Goal: Information Seeking & Learning: Learn about a topic

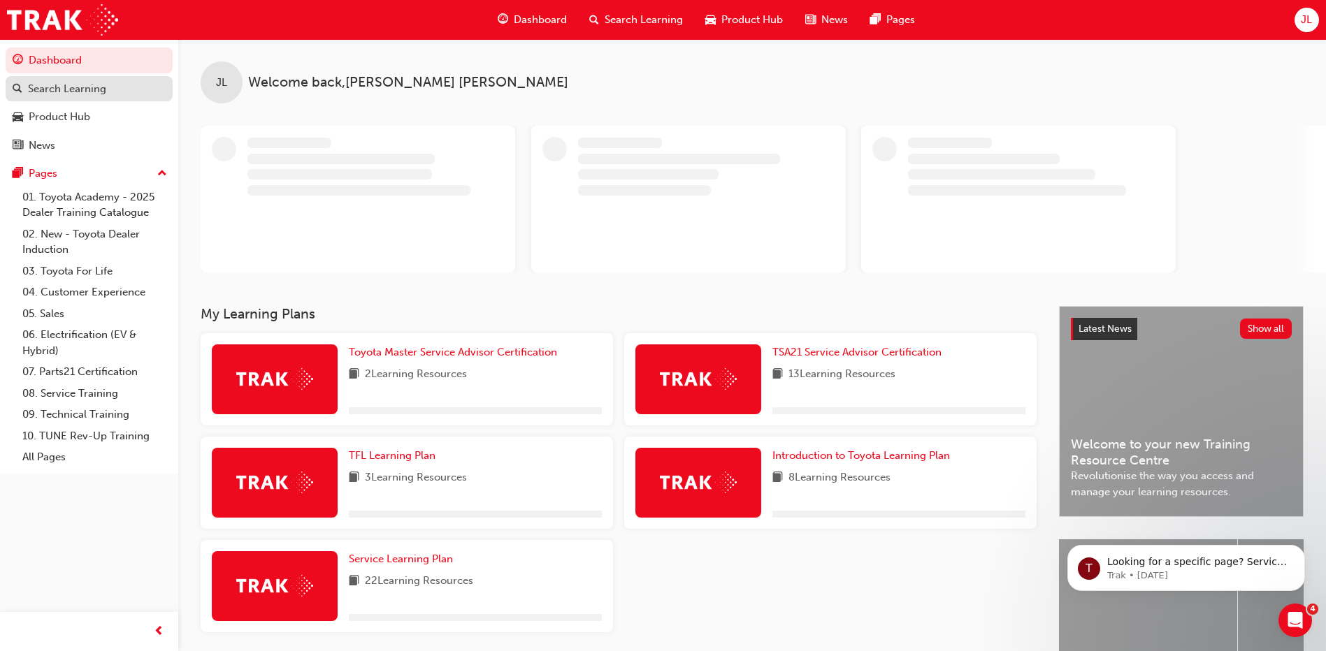
click at [85, 94] on div "Search Learning" at bounding box center [67, 89] width 78 height 16
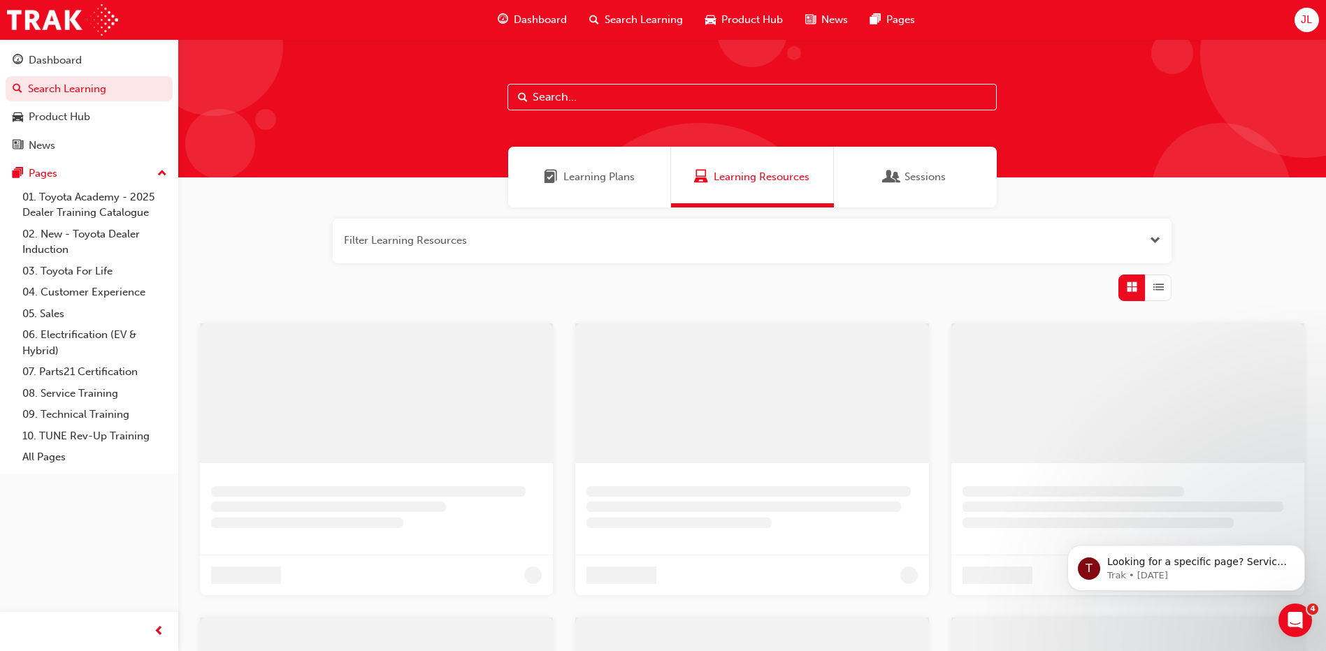
click at [644, 95] on input "text" at bounding box center [751, 97] width 489 height 27
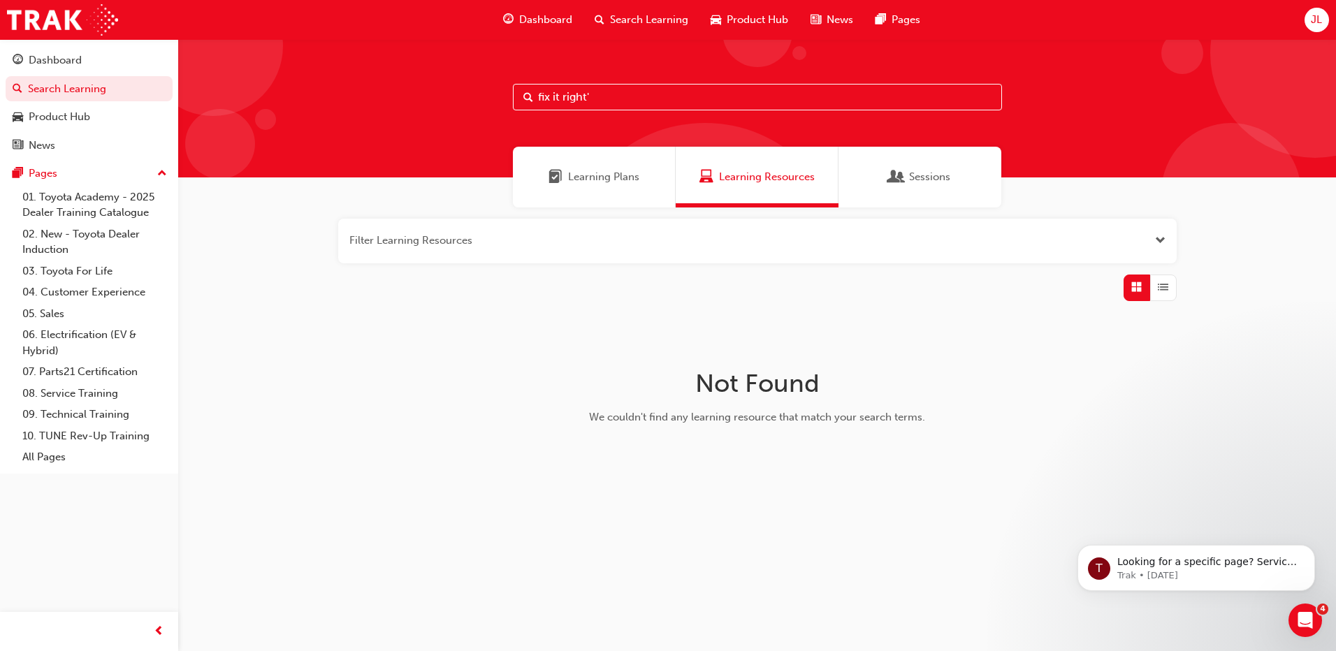
click at [631, 100] on input "fix it right'" at bounding box center [757, 97] width 489 height 27
type input "fix it right"
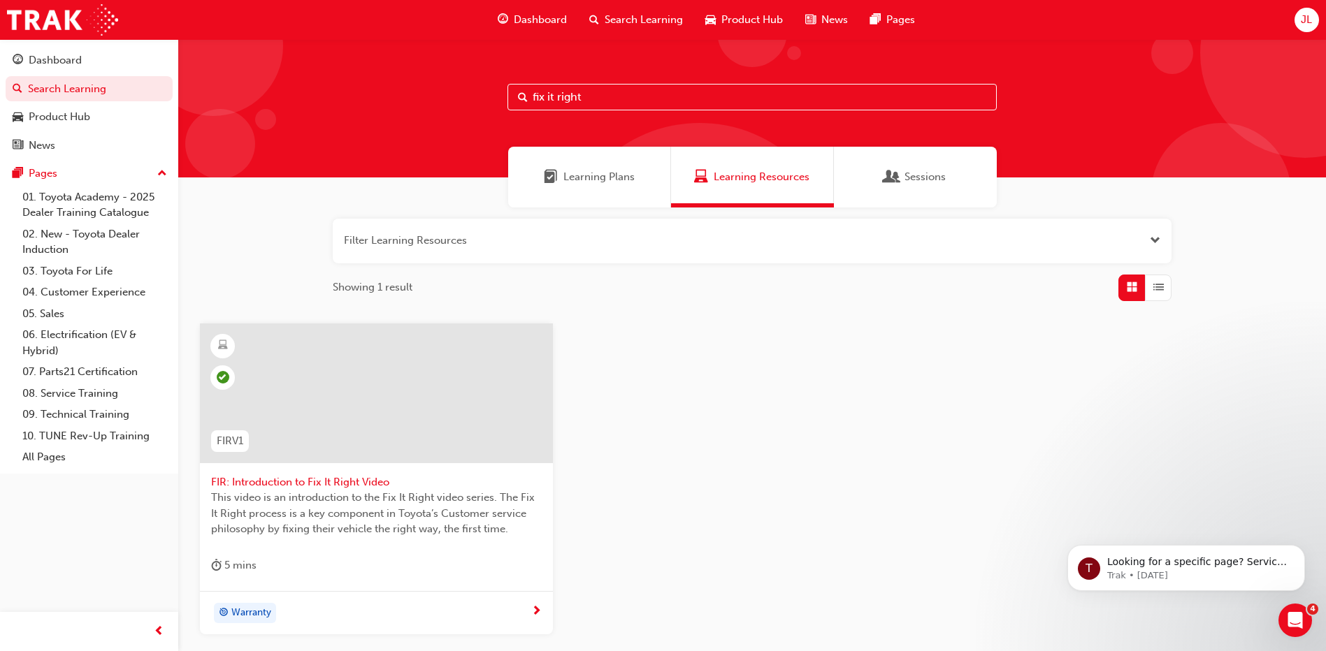
click at [363, 399] on div at bounding box center [376, 394] width 353 height 140
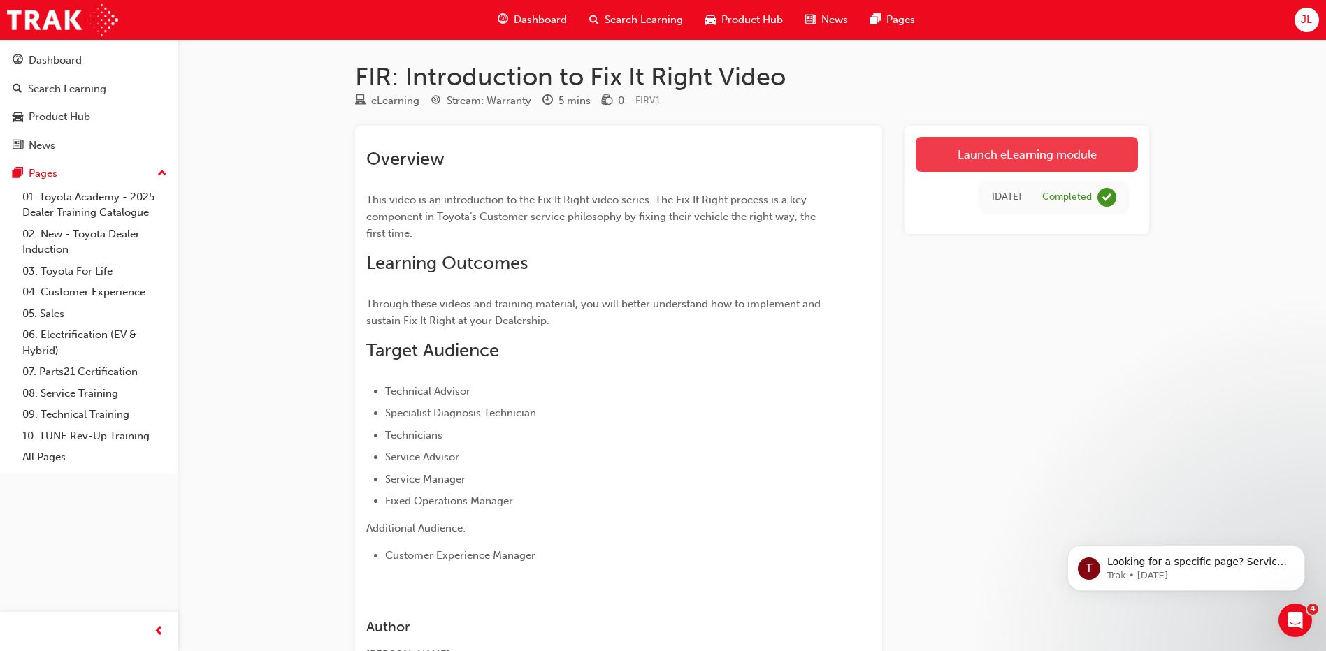
click at [993, 147] on link "Launch eLearning module" at bounding box center [1026, 154] width 222 height 35
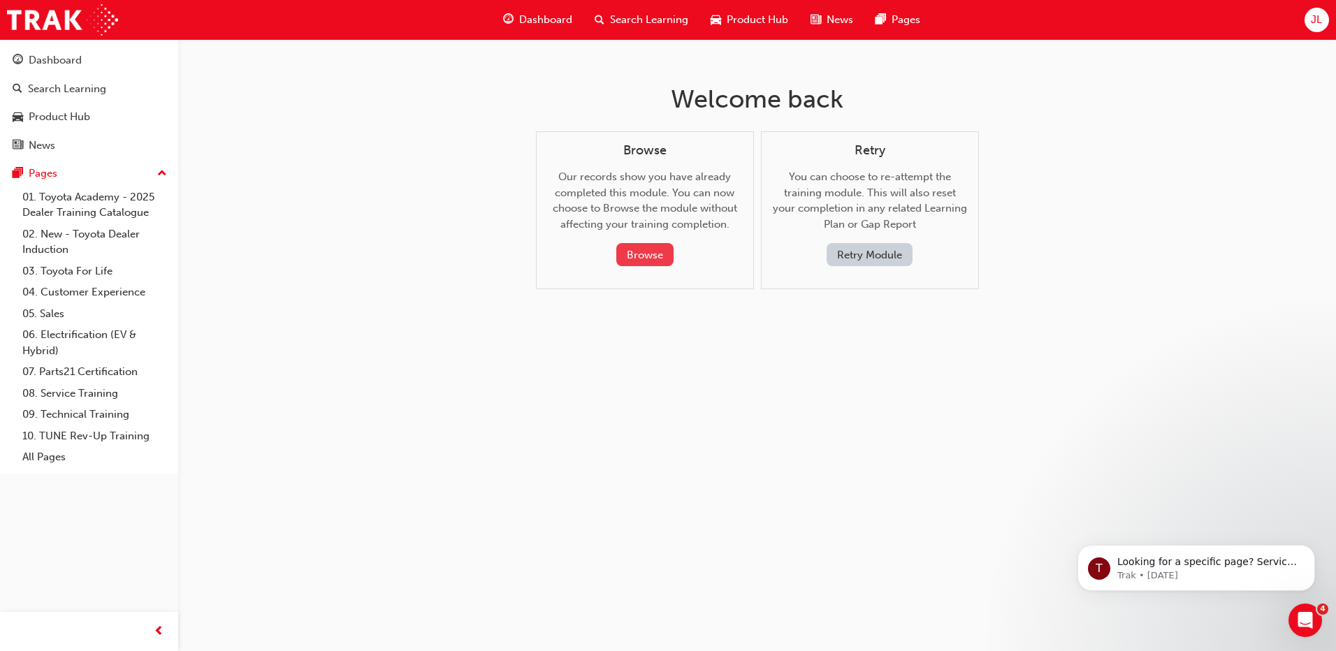
click at [641, 259] on button "Browse" at bounding box center [644, 254] width 57 height 23
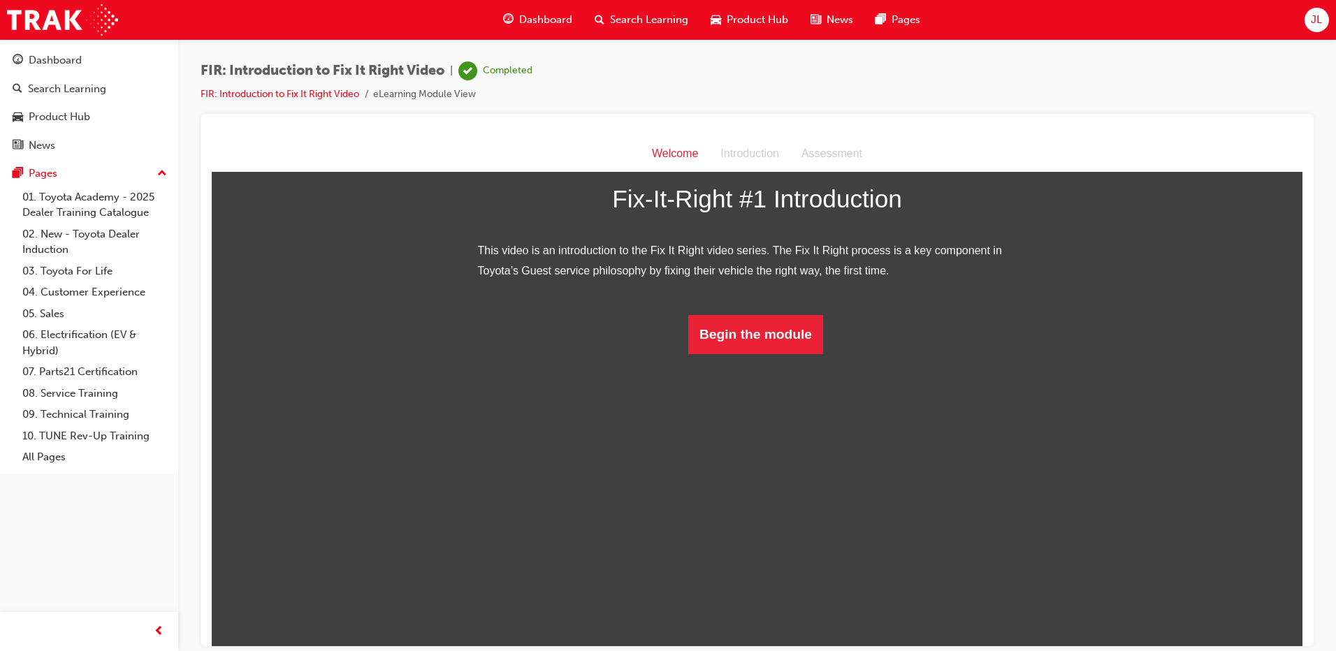
scroll to position [36, 0]
click at [764, 354] on button "Begin the module" at bounding box center [755, 333] width 135 height 39
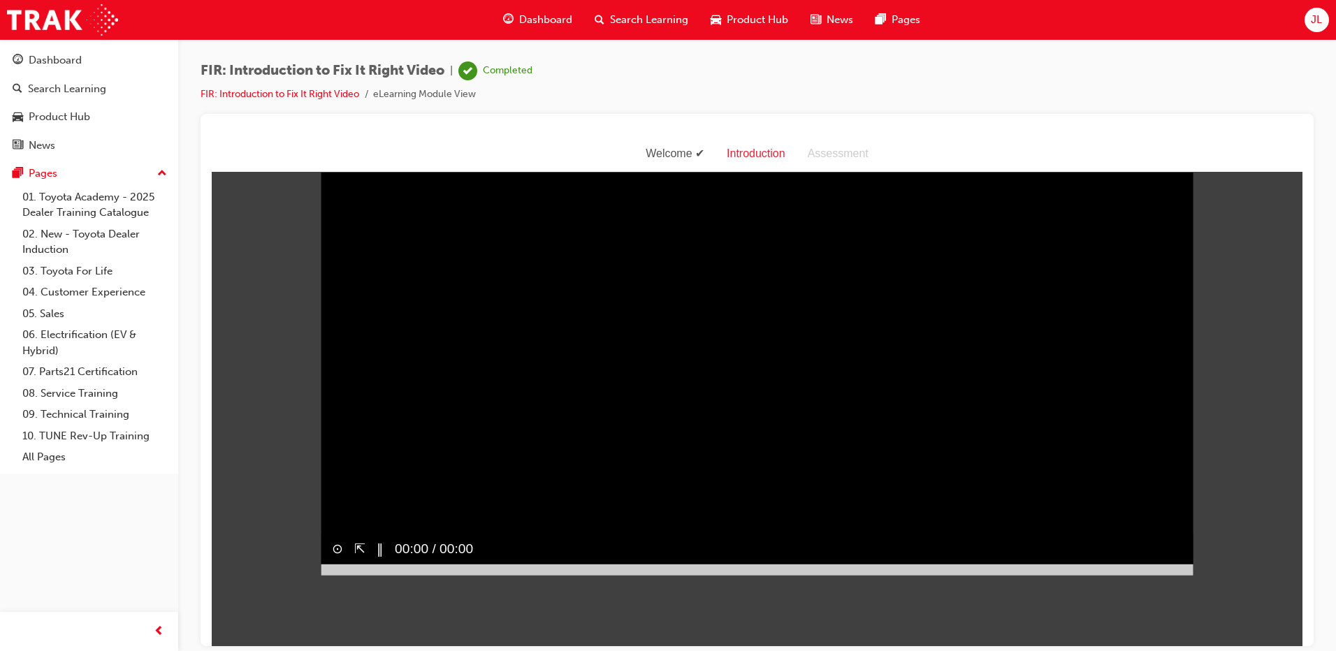
scroll to position [34, 0]
click at [365, 575] on div at bounding box center [360, 569] width 78 height 11
click at [430, 575] on div at bounding box center [408, 569] width 174 height 11
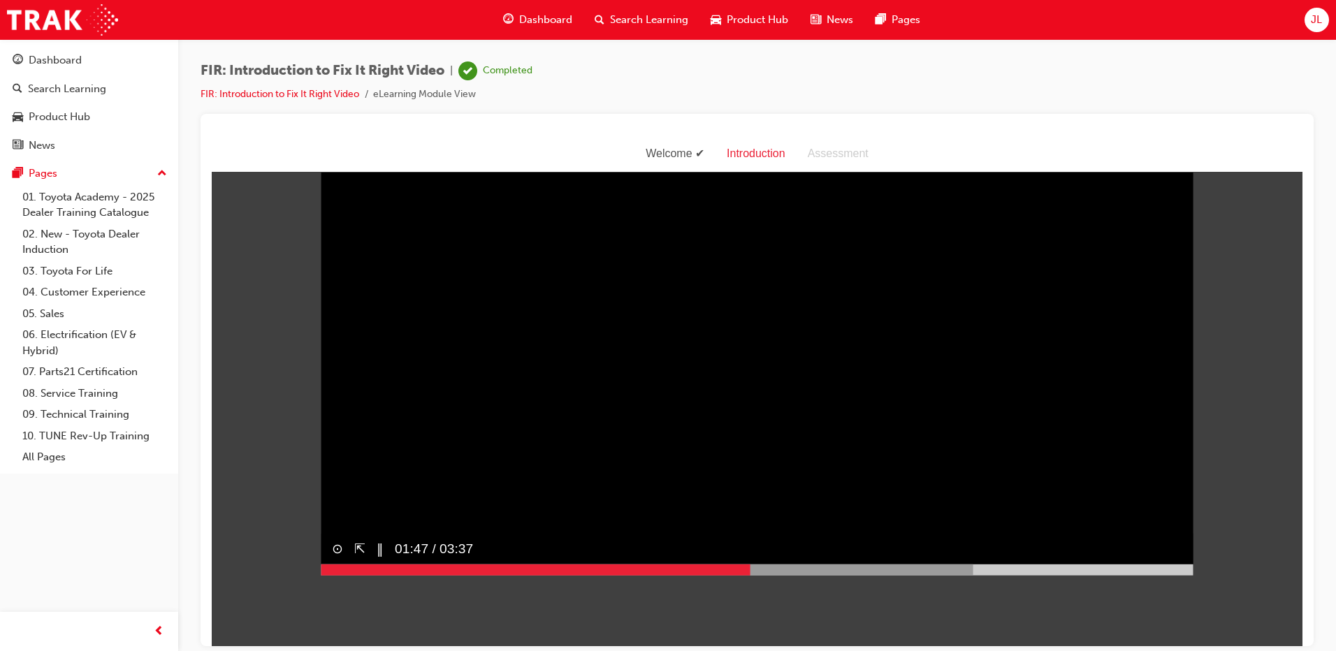
click at [377, 558] on button "‖" at bounding box center [380, 548] width 7 height 20
